Goal: Task Accomplishment & Management: Use online tool/utility

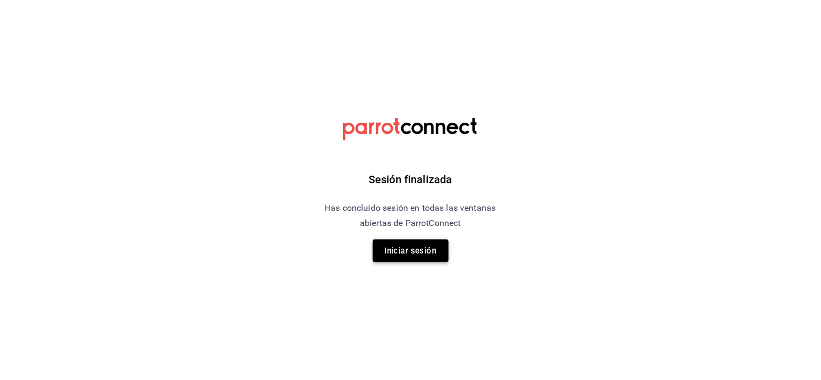
click at [439, 240] on button "Iniciar sesión" at bounding box center [411, 251] width 76 height 23
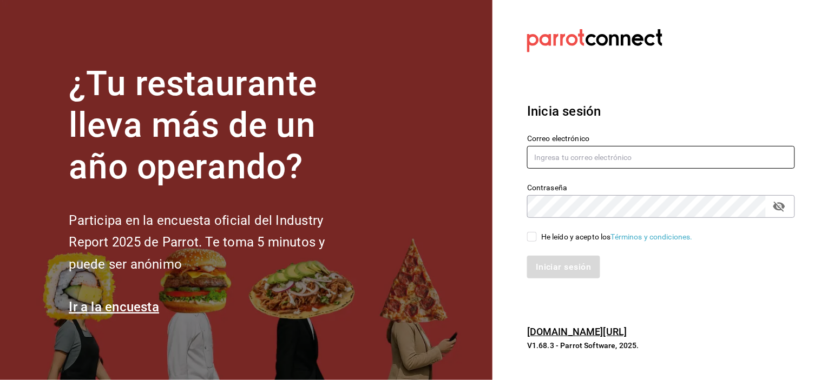
type input "[EMAIL_ADDRESS][DOMAIN_NAME]"
click at [537, 233] on input "He leído y acepto los Términos y condiciones." at bounding box center [532, 237] width 10 height 10
checkbox input "true"
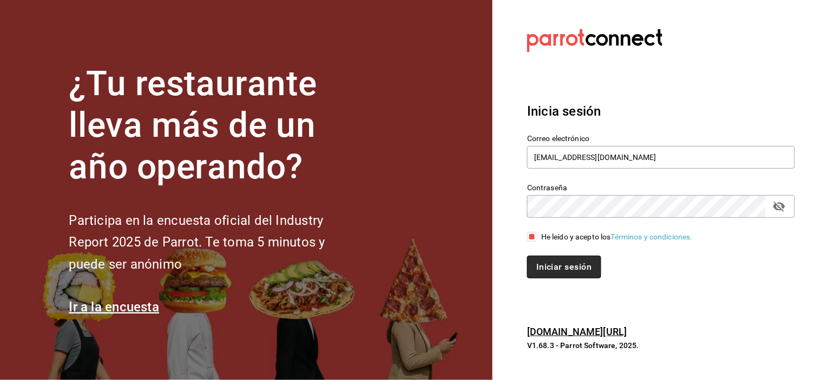
click at [547, 271] on button "Iniciar sesión" at bounding box center [564, 267] width 74 height 23
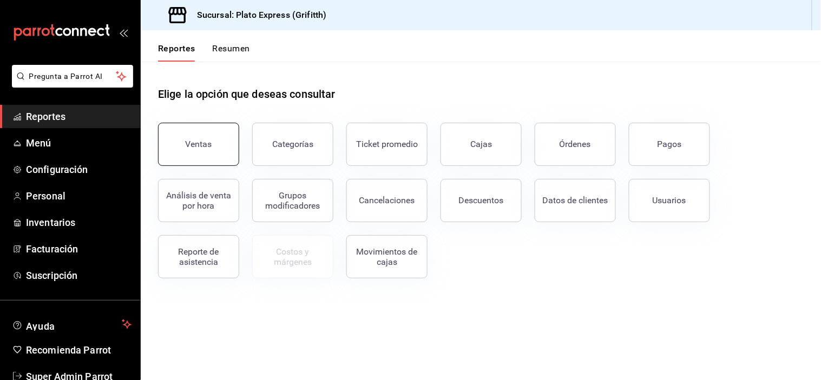
click at [226, 136] on button "Ventas" at bounding box center [198, 144] width 81 height 43
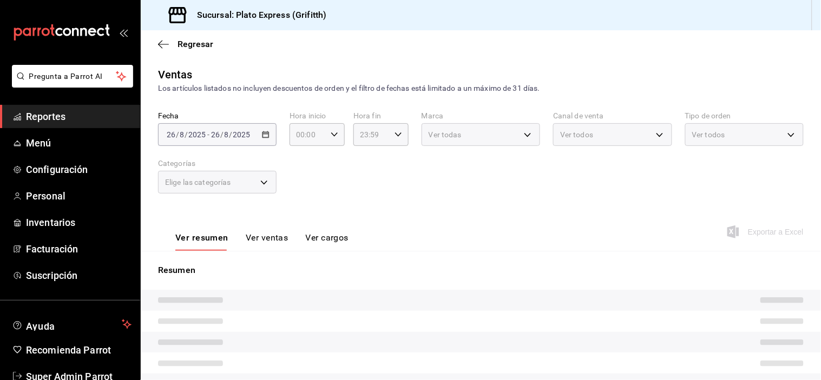
drag, startPoint x: 226, startPoint y: 136, endPoint x: 364, endPoint y: 197, distance: 150.7
click at [364, 197] on html "Pregunta a Parrot AI Reportes Menú Configuración Personal Inventarios Facturaci…" at bounding box center [410, 190] width 821 height 380
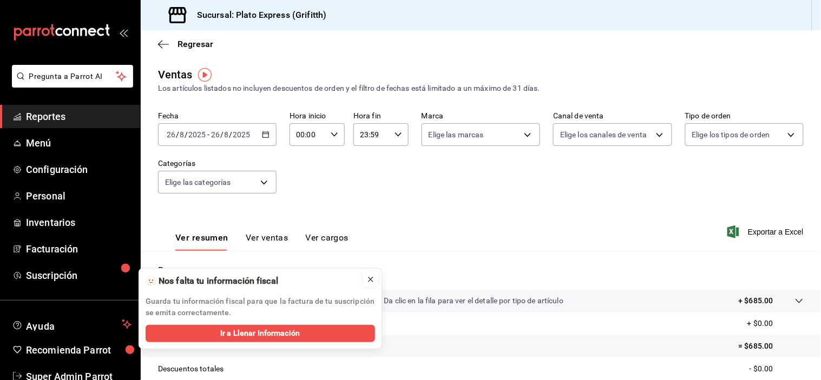
click at [368, 276] on icon at bounding box center [370, 279] width 9 height 9
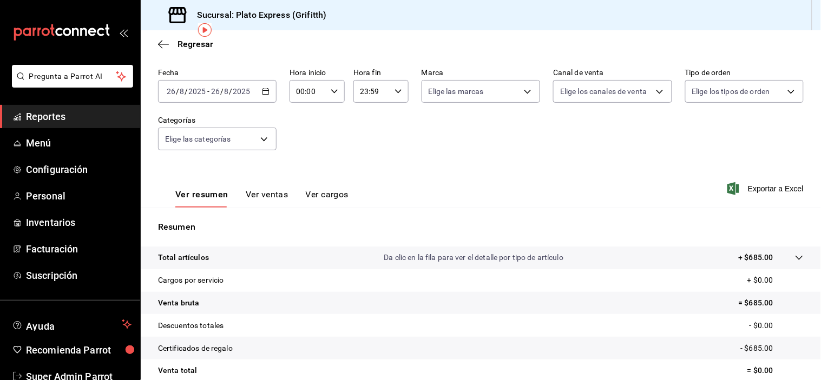
scroll to position [46, 0]
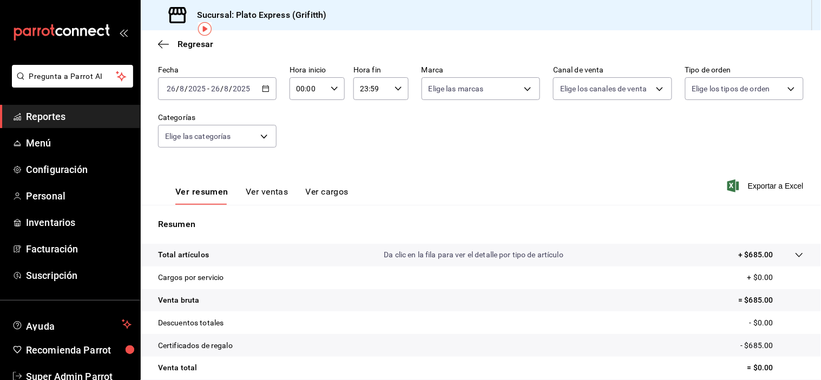
click at [276, 195] on button "Ver ventas" at bounding box center [267, 196] width 43 height 18
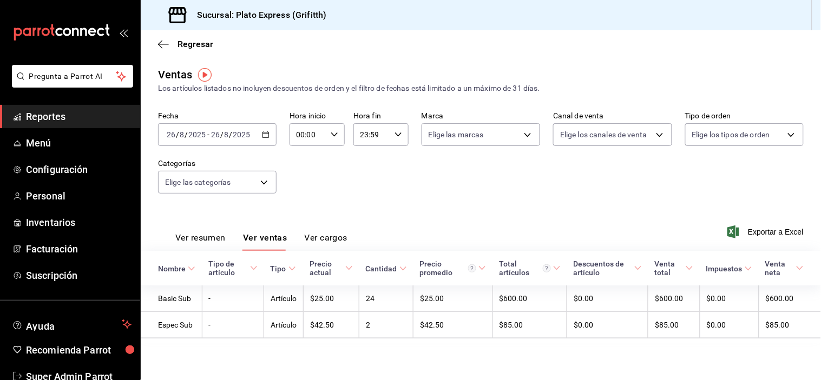
click at [269, 131] on div "2025-08-26 26 / 8 / 2025 - 2025-08-26 26 / 8 / 2025" at bounding box center [217, 134] width 118 height 23
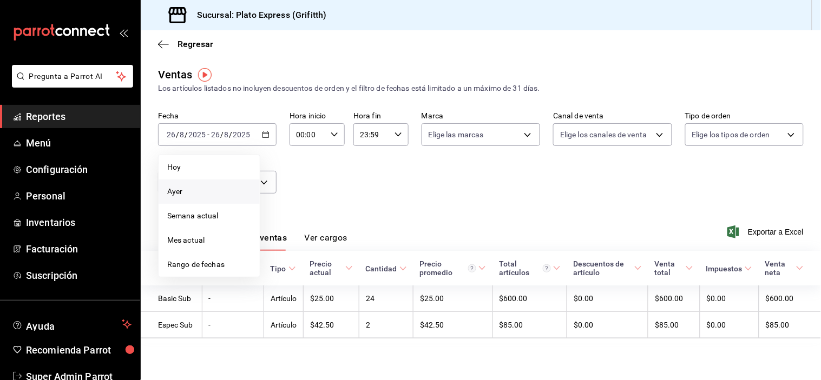
click at [232, 197] on span "Ayer" at bounding box center [209, 191] width 84 height 11
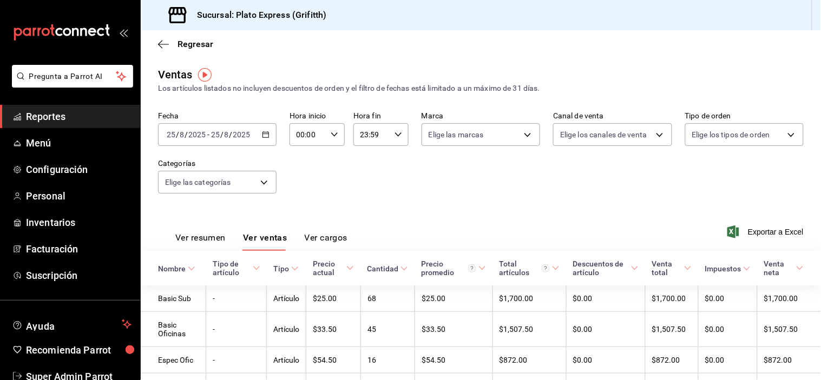
click at [187, 240] on button "Ver resumen" at bounding box center [200, 242] width 50 height 18
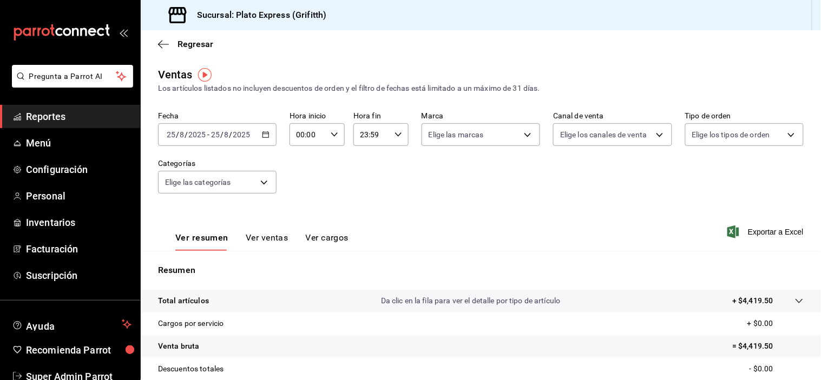
click at [333, 131] on icon "button" at bounding box center [335, 135] width 8 height 8
click at [304, 215] on span "02" at bounding box center [301, 214] width 10 height 9
click at [304, 209] on span "09" at bounding box center [301, 204] width 10 height 9
type input "09:00"
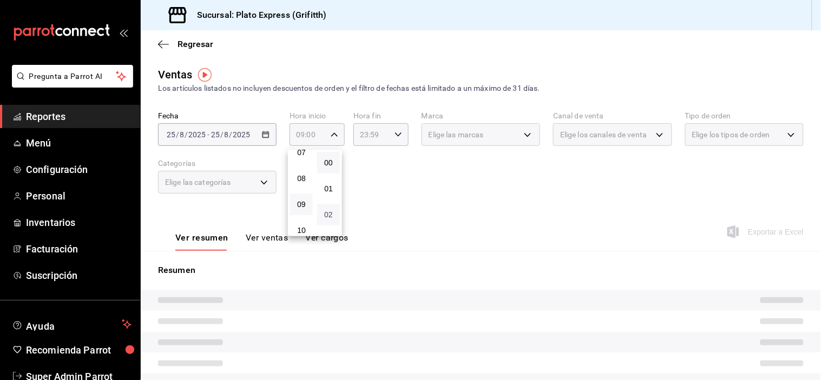
click at [328, 214] on span "02" at bounding box center [329, 214] width 10 height 9
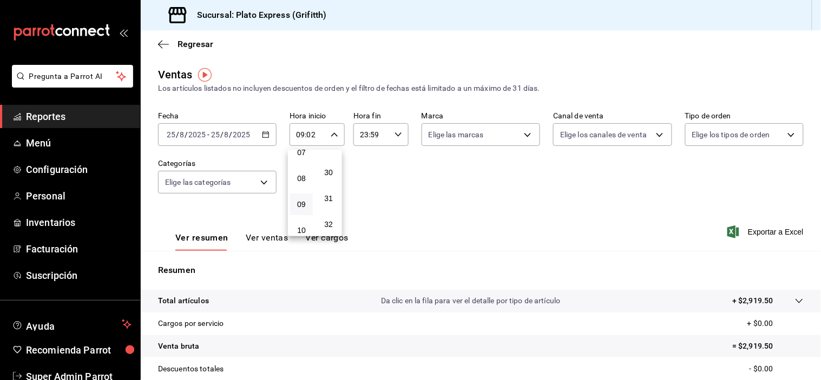
scroll to position [793, 0]
click at [328, 186] on button "31" at bounding box center [328, 175] width 23 height 22
type input "09:31"
click at [331, 179] on span "31" at bounding box center [329, 174] width 10 height 9
click at [453, 200] on div at bounding box center [410, 190] width 821 height 380
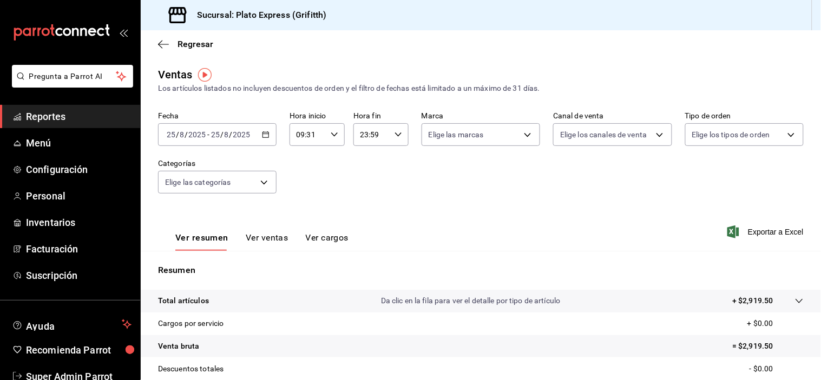
click at [276, 242] on button "Ver ventas" at bounding box center [267, 242] width 43 height 18
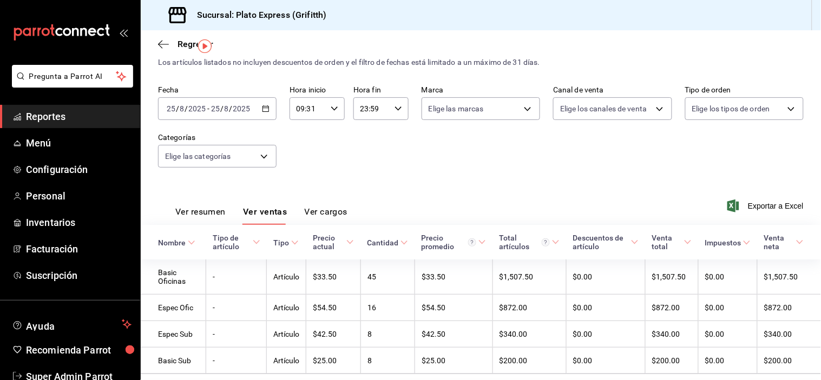
scroll to position [29, 0]
